Goal: Task Accomplishment & Management: Manage account settings

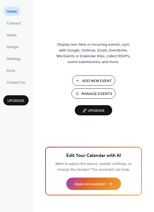
click at [87, 96] on span "Manage Events" at bounding box center [97, 94] width 31 height 6
click at [14, 48] on span "Design" at bounding box center [13, 47] width 12 height 6
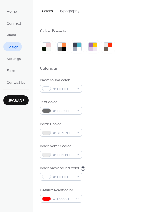
click at [66, 13] on button "Typography" at bounding box center [69, 10] width 27 height 20
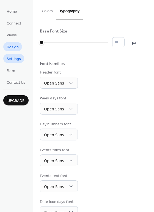
click at [12, 58] on span "Settings" at bounding box center [14, 59] width 14 height 6
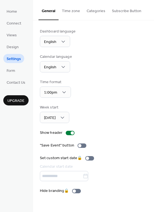
click at [73, 15] on button "Time zone" at bounding box center [71, 10] width 25 height 20
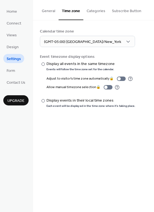
click at [93, 14] on button "Categories" at bounding box center [96, 10] width 25 height 20
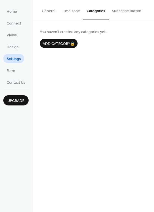
click at [115, 12] on button "Subscribe Button" at bounding box center [127, 10] width 36 height 20
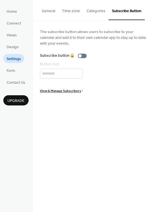
click at [49, 9] on button "General" at bounding box center [49, 10] width 20 height 20
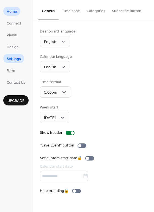
click at [12, 12] on span "Home" at bounding box center [12, 12] width 10 height 6
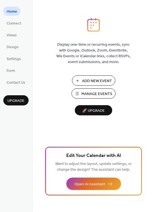
click at [15, 65] on ul "Home Connect Views Design Settings Form Contact Us" at bounding box center [15, 47] width 25 height 80
click at [15, 69] on span "Form" at bounding box center [11, 71] width 9 height 6
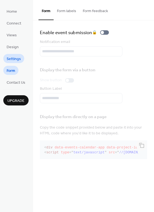
click at [15, 58] on span "Settings" at bounding box center [14, 59] width 14 height 6
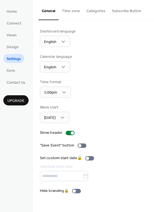
click at [119, 15] on button "Subscribe Button" at bounding box center [127, 10] width 36 height 20
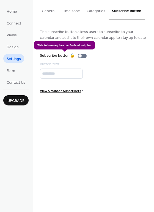
click at [84, 56] on div "Subscribe button 🔒" at bounding box center [64, 56] width 49 height 6
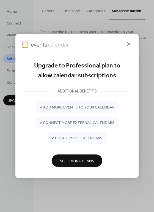
click at [130, 41] on icon at bounding box center [129, 44] width 7 height 7
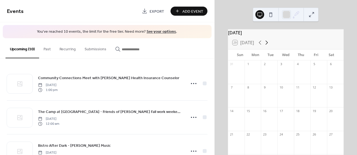
click at [268, 45] on icon at bounding box center [267, 42] width 7 height 7
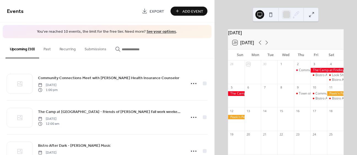
click at [312, 15] on button at bounding box center [311, 14] width 9 height 9
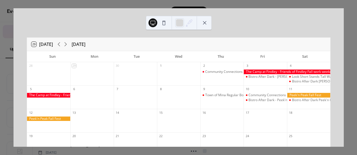
click at [206, 23] on button at bounding box center [204, 22] width 9 height 9
